Goal: Information Seeking & Learning: Learn about a topic

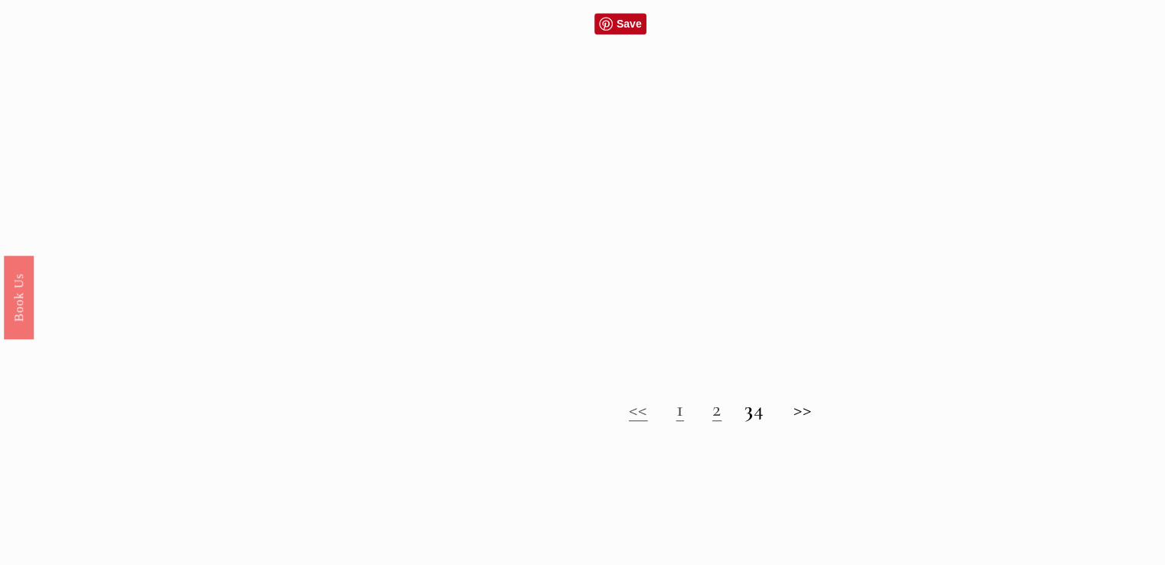
scroll to position [1225, 0]
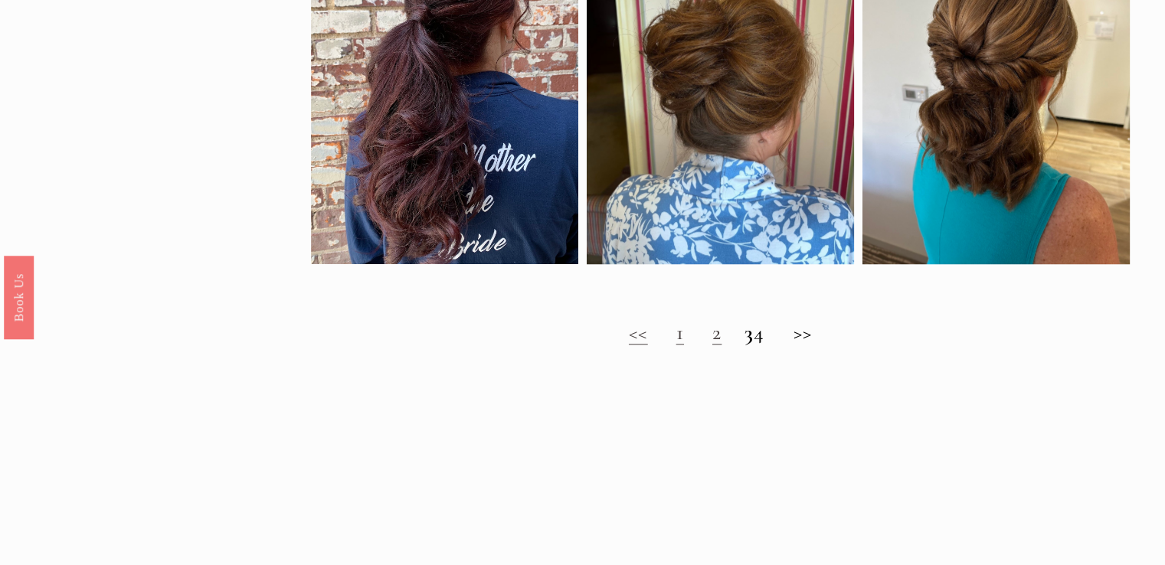
click at [822, 345] on h2 "<< 1 2 3 4 >>" at bounding box center [720, 332] width 819 height 25
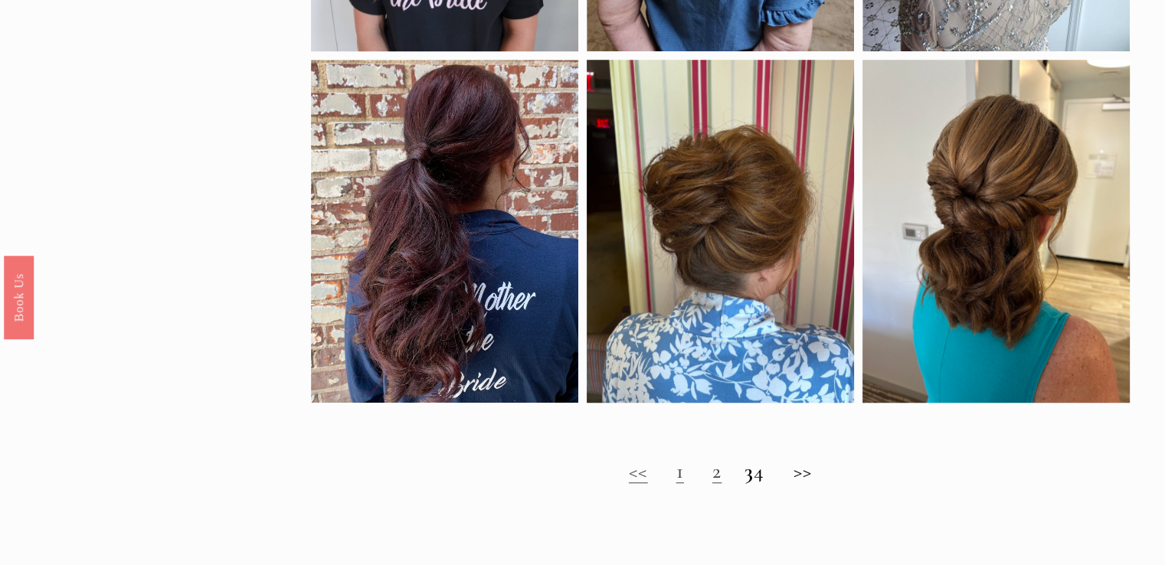
scroll to position [1149, 0]
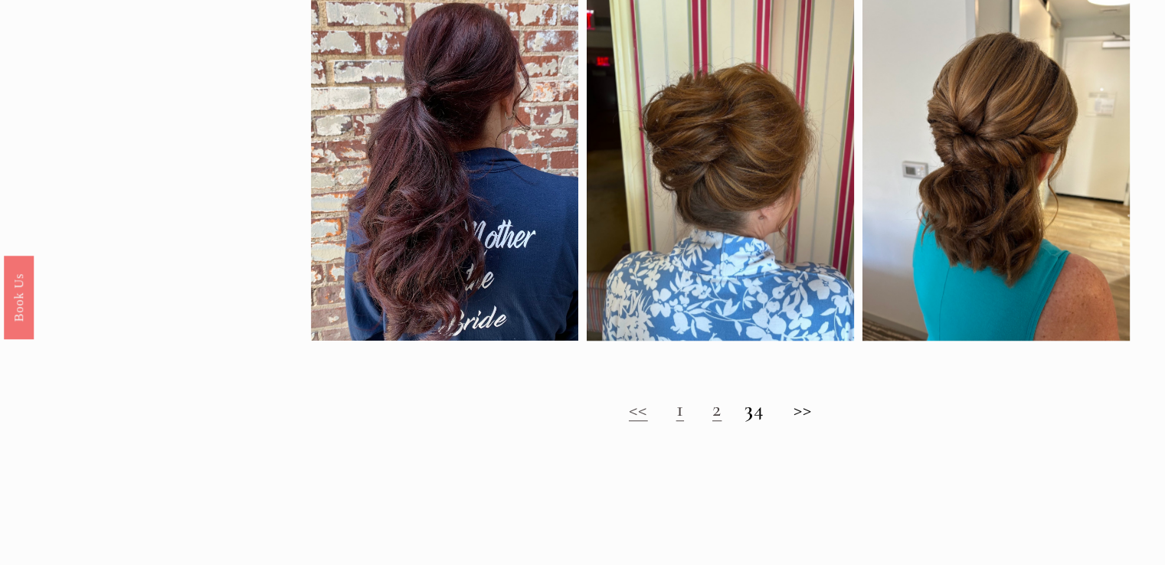
click at [658, 419] on h2 "<< 1 2 3 4 >>" at bounding box center [720, 409] width 819 height 25
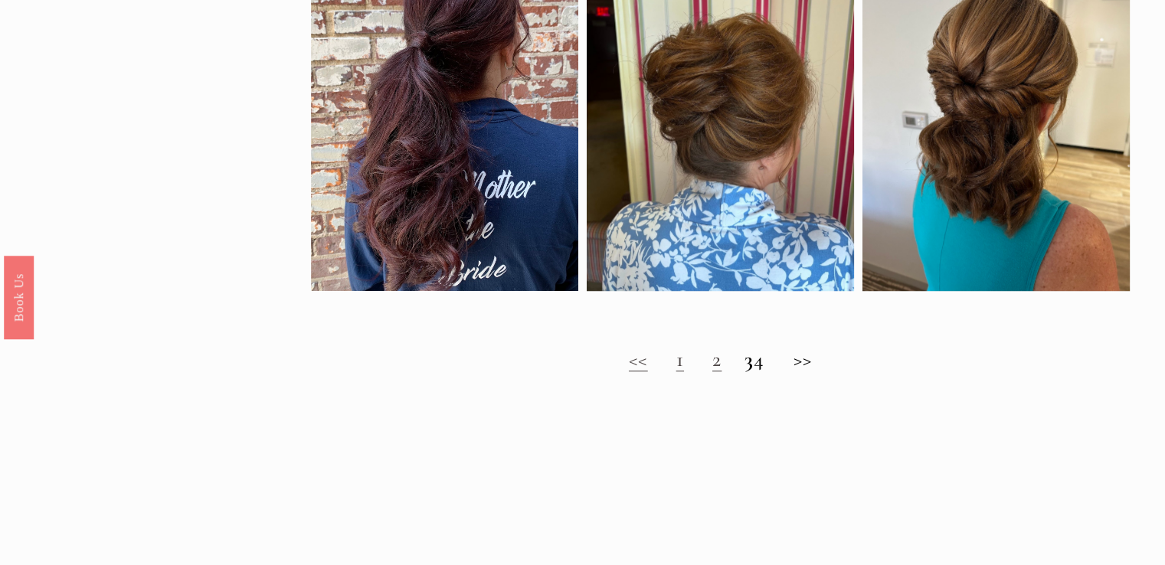
scroll to position [1225, 0]
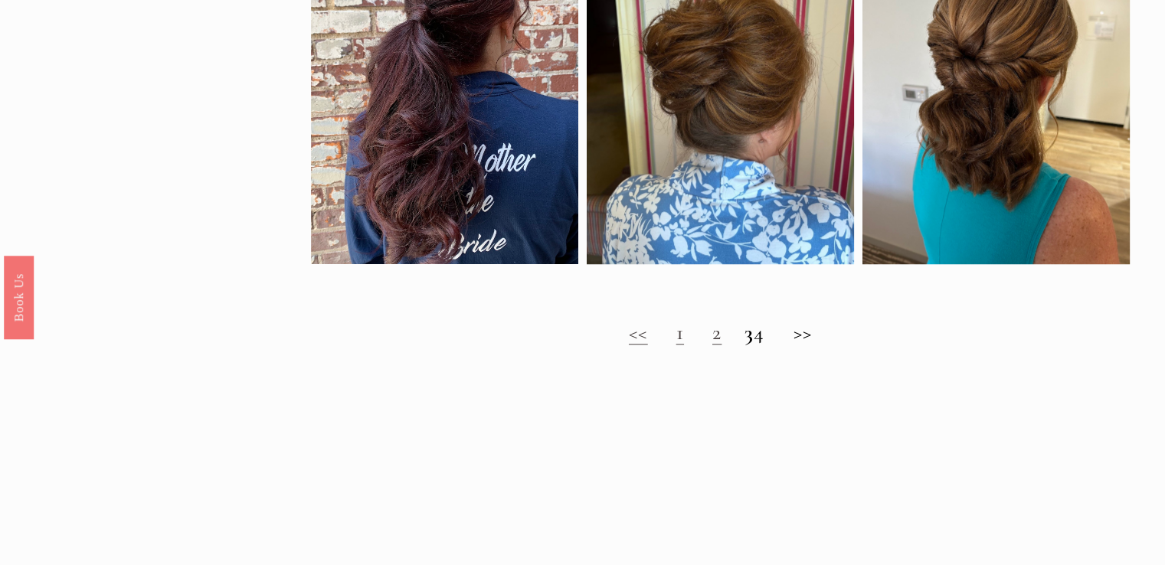
click at [629, 345] on link "<<" at bounding box center [638, 332] width 19 height 26
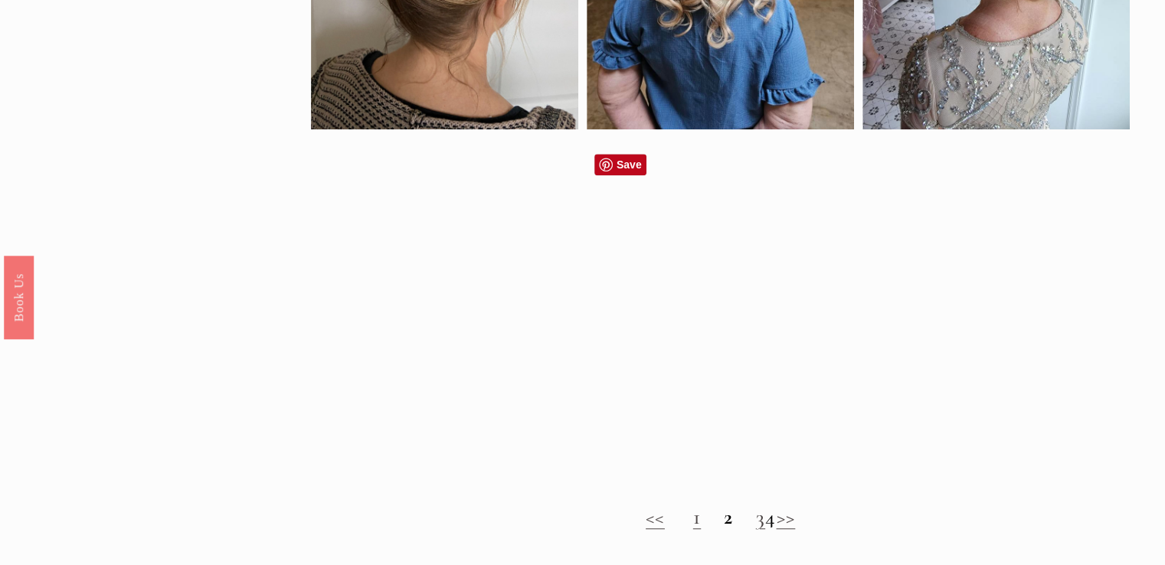
scroll to position [1149, 0]
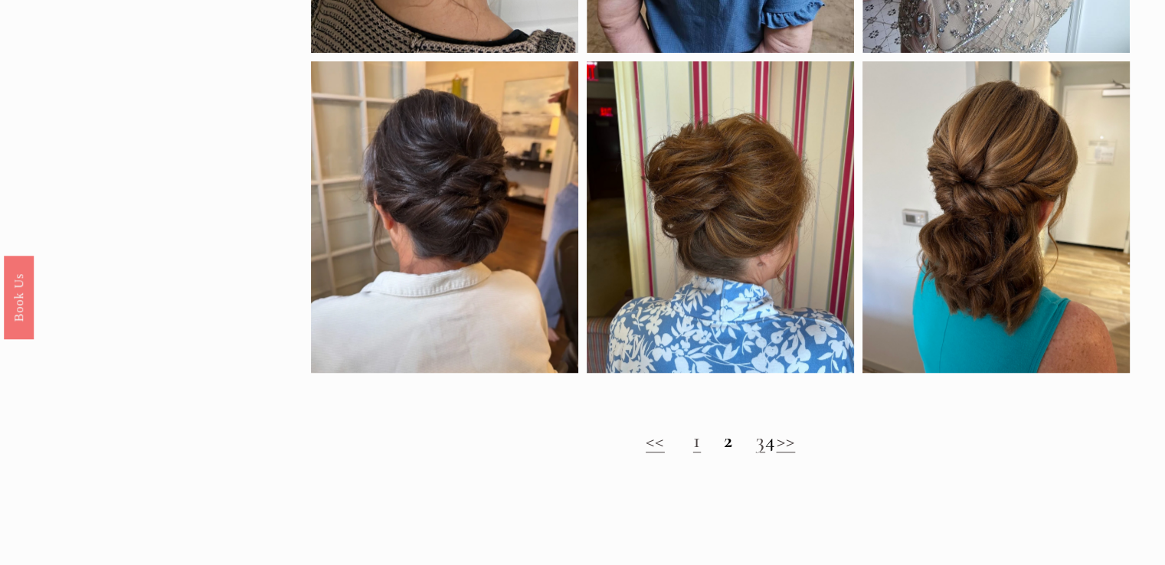
click at [693, 451] on link "1" at bounding box center [697, 440] width 8 height 26
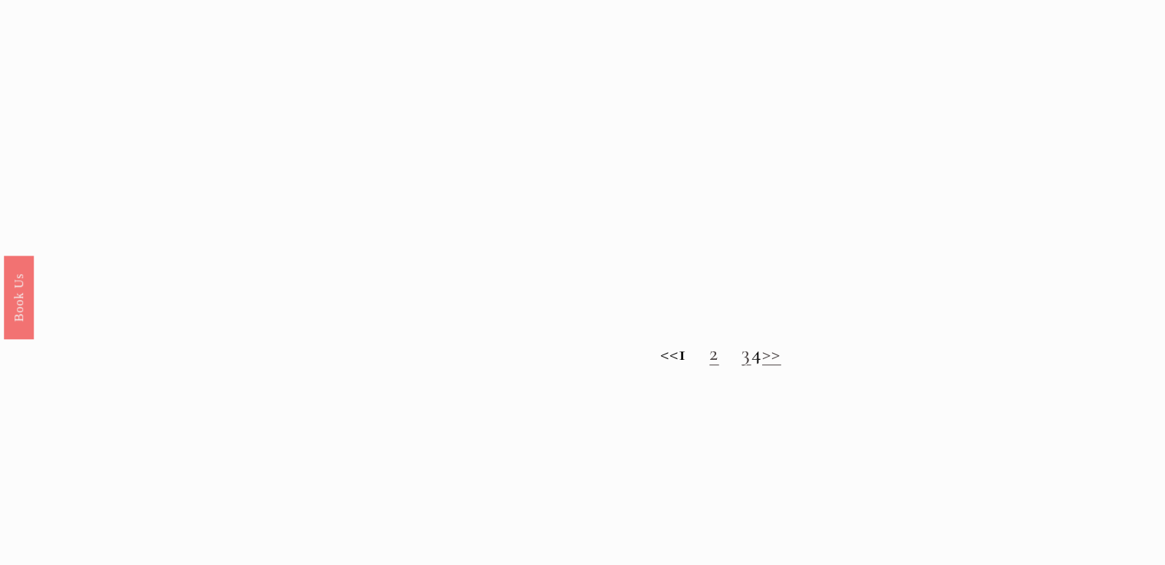
scroll to position [1225, 0]
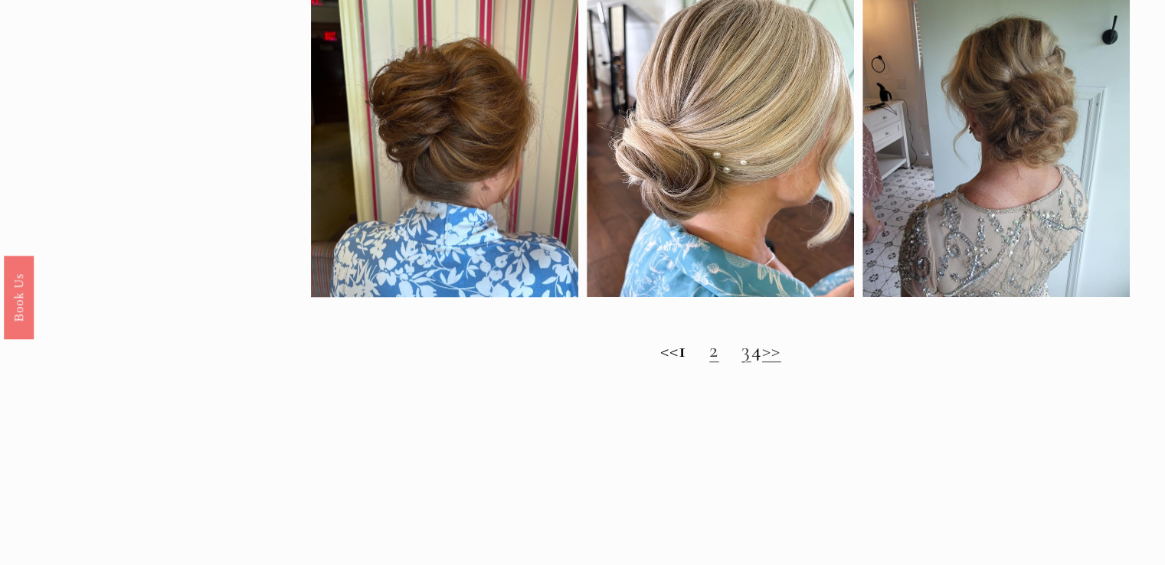
click at [741, 361] on link "3" at bounding box center [745, 350] width 9 height 26
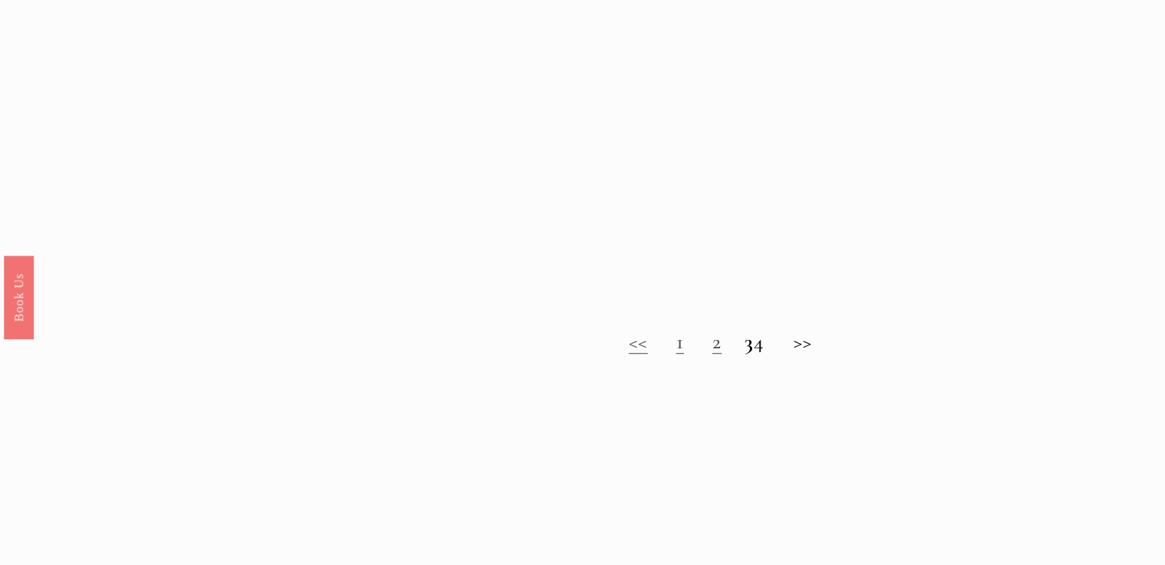
scroll to position [1225, 0]
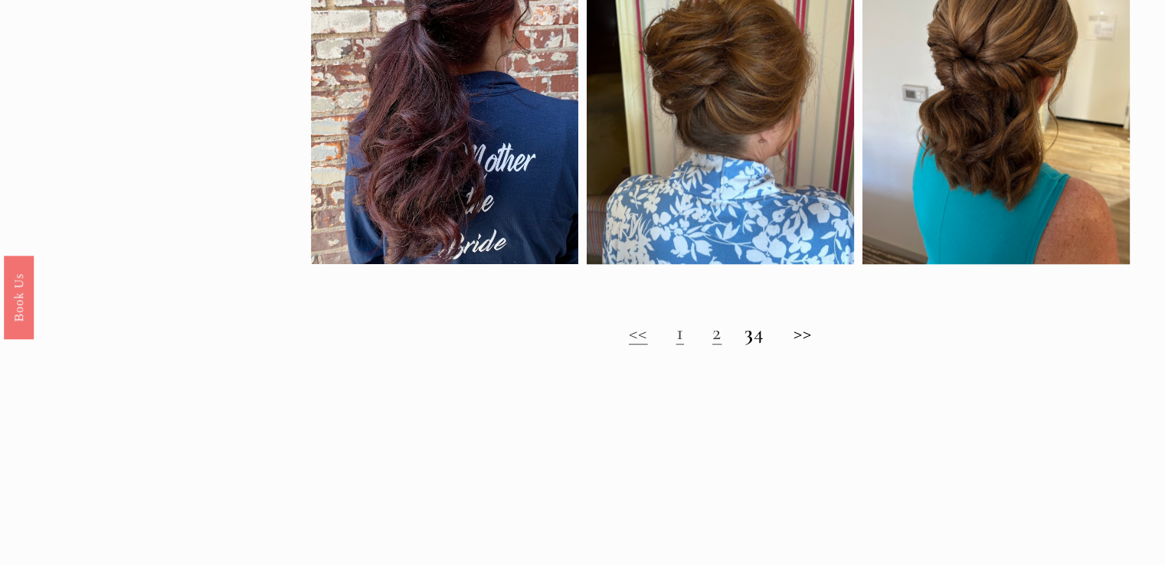
click at [769, 345] on h2 "<< 1 2 3 4 >>" at bounding box center [720, 332] width 819 height 25
click at [773, 345] on h2 "<< 1 2 3 4 >>" at bounding box center [720, 332] width 819 height 25
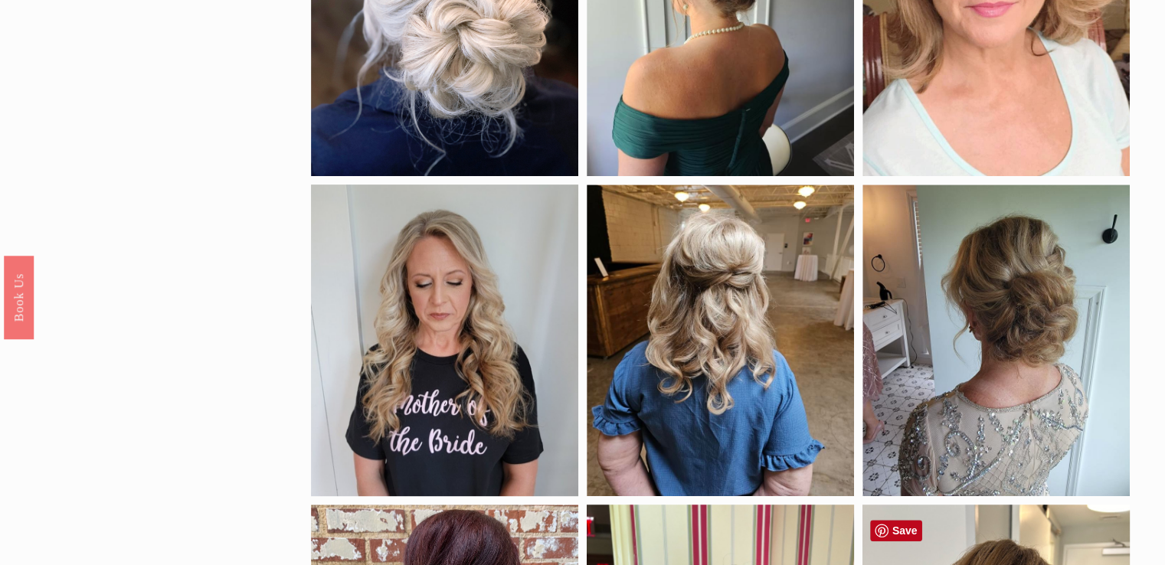
scroll to position [613, 0]
